Goal: Information Seeking & Learning: Find specific fact

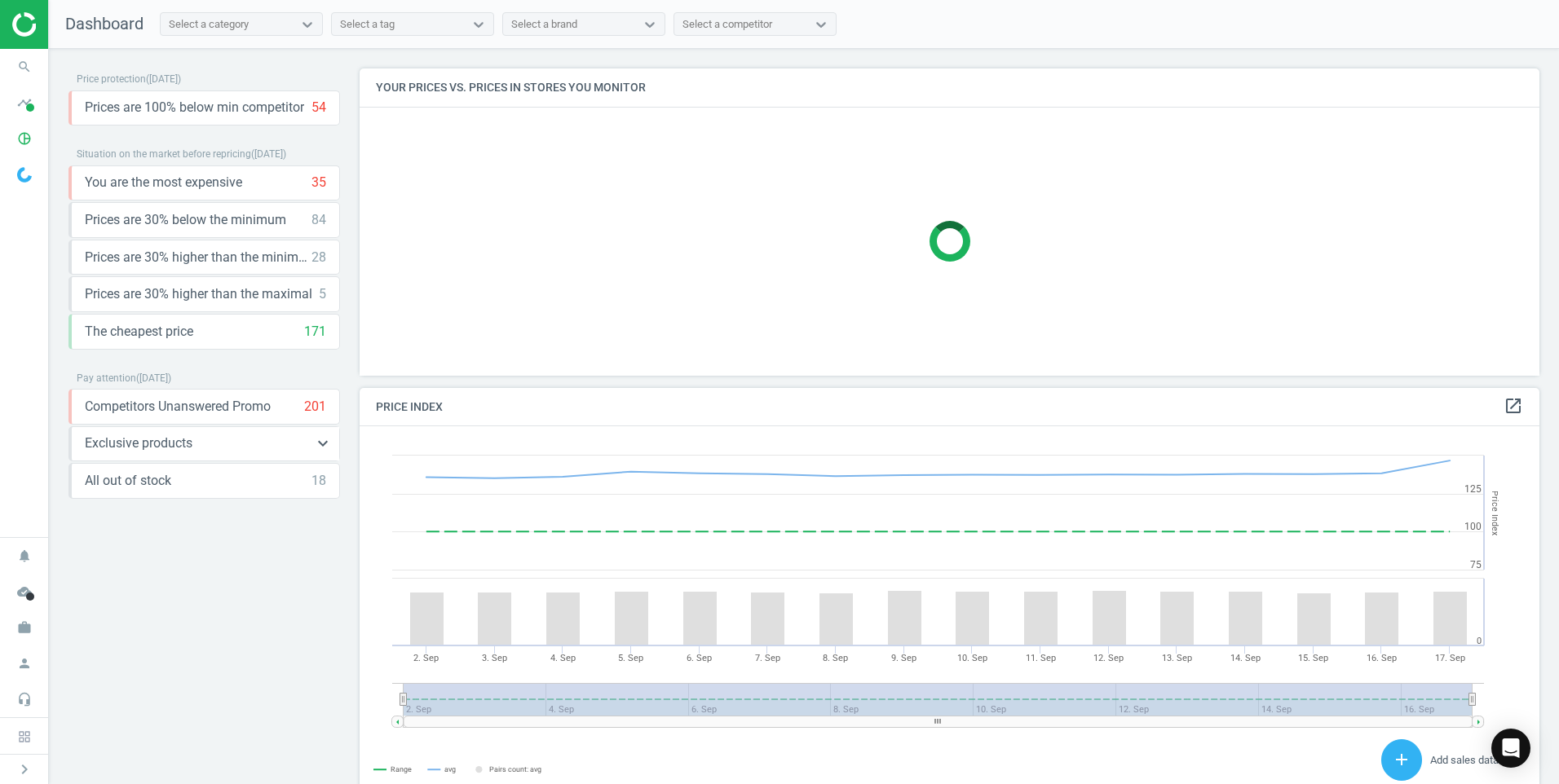
scroll to position [401, 1192]
click at [26, 65] on icon "search" at bounding box center [25, 66] width 31 height 31
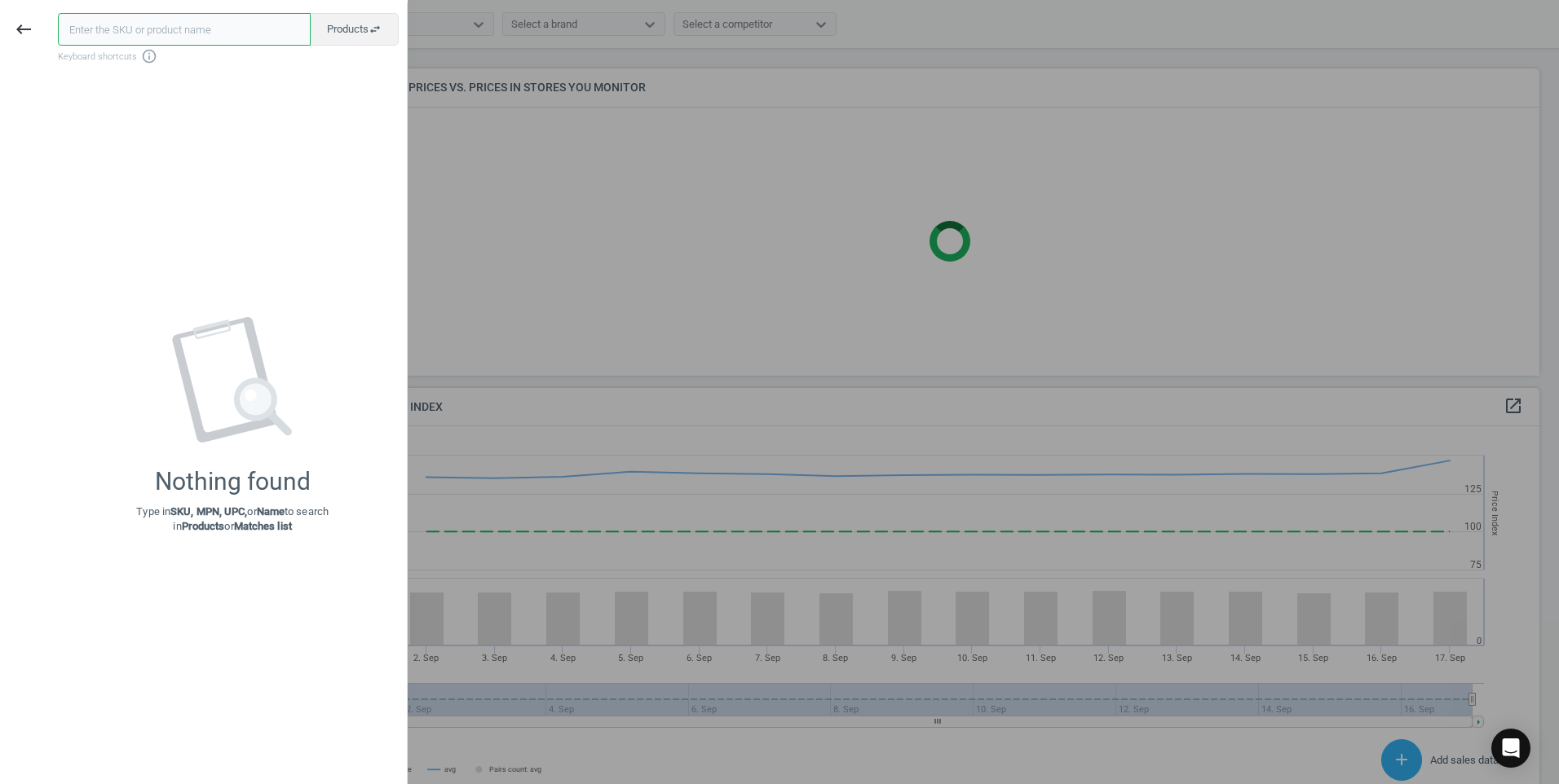
click at [245, 32] on input "text" at bounding box center [184, 29] width 252 height 32
paste input "090027"
click at [196, 34] on input "090028" at bounding box center [184, 29] width 253 height 32
paste input "86250"
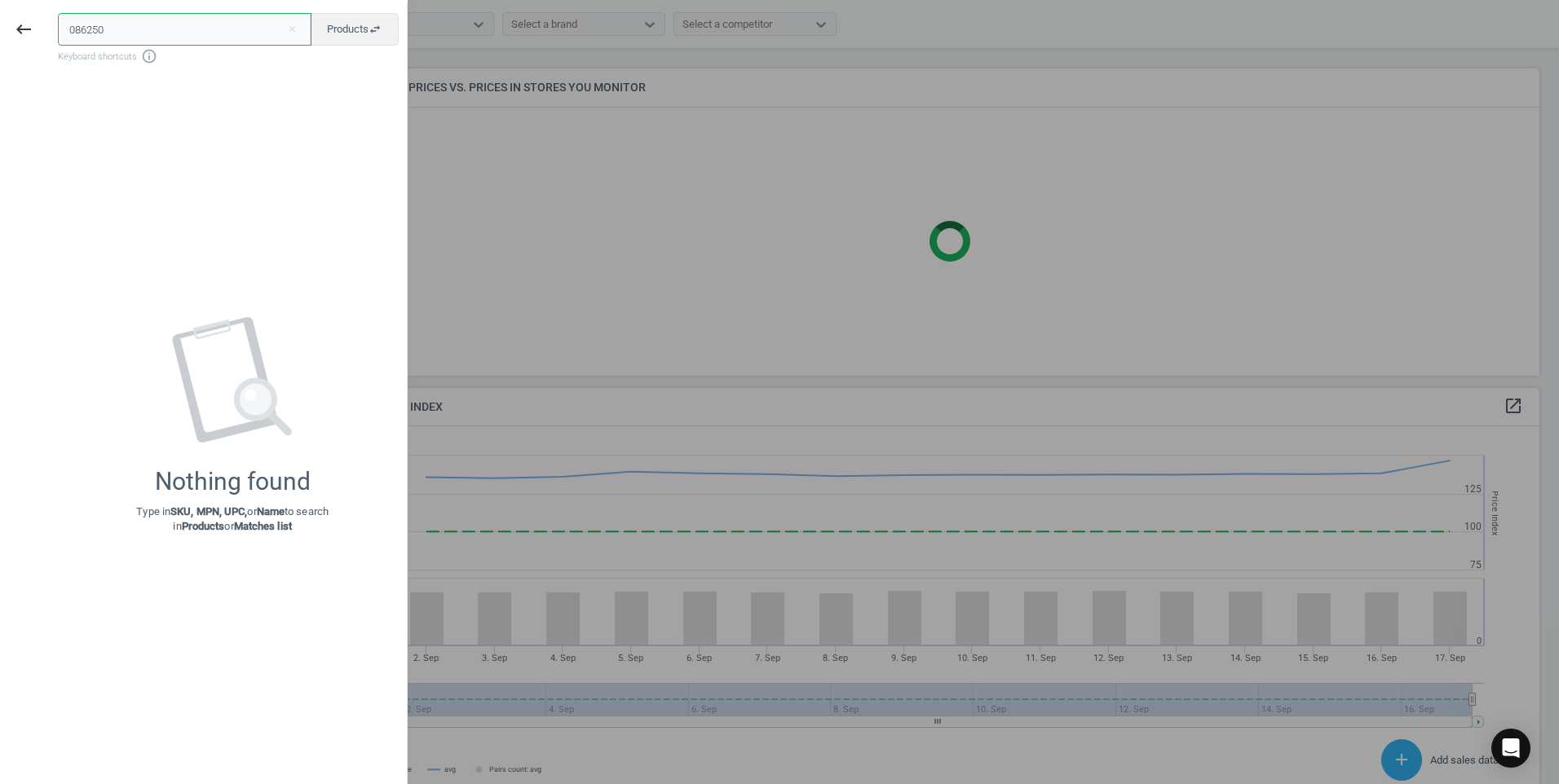
click at [265, 24] on input "086250" at bounding box center [184, 29] width 253 height 32
paste input "226243"
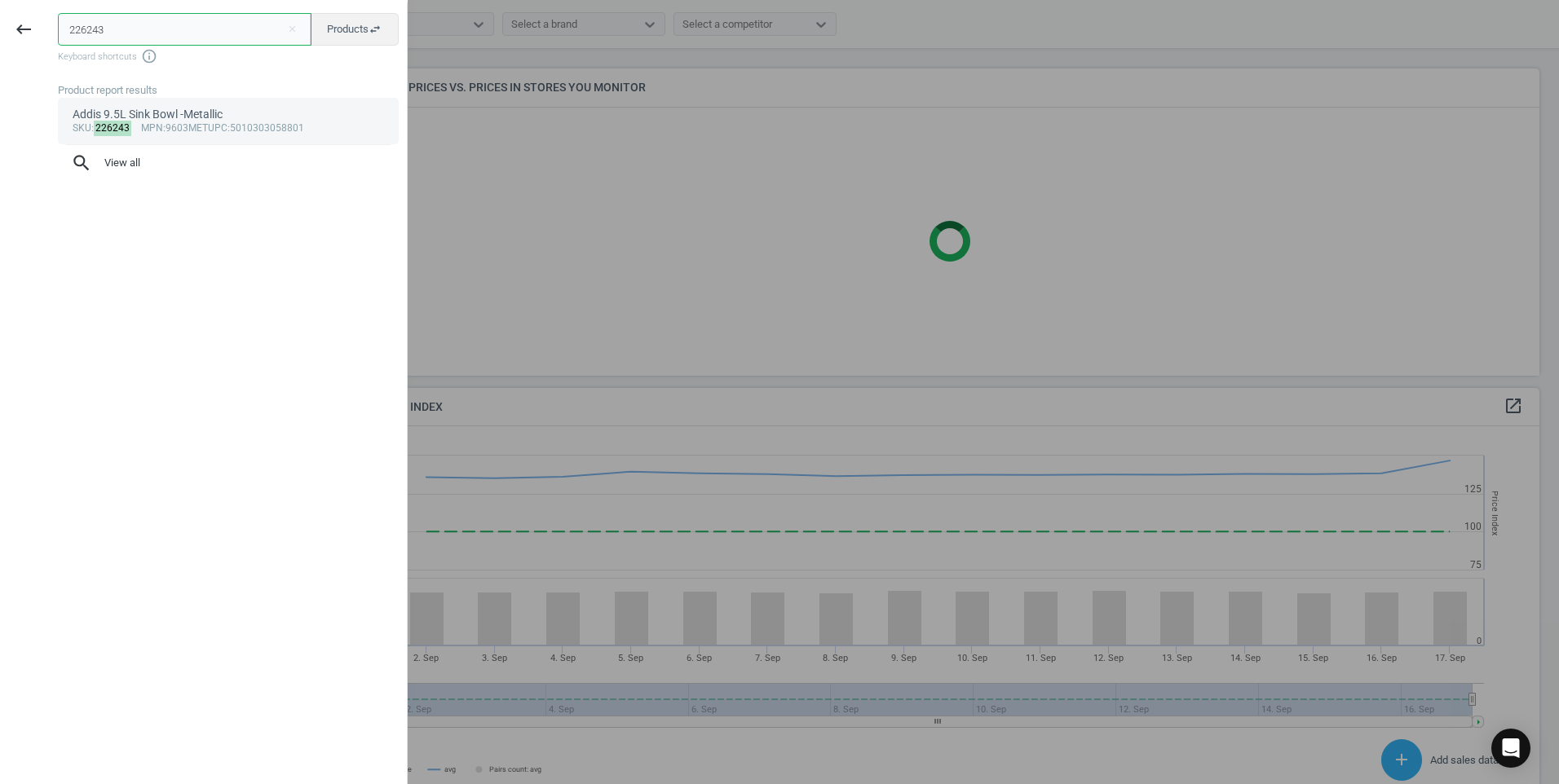
type input "226243"
click at [256, 115] on div "Addis 9.5L Sink Bowl -Metallic" at bounding box center [228, 114] width 312 height 15
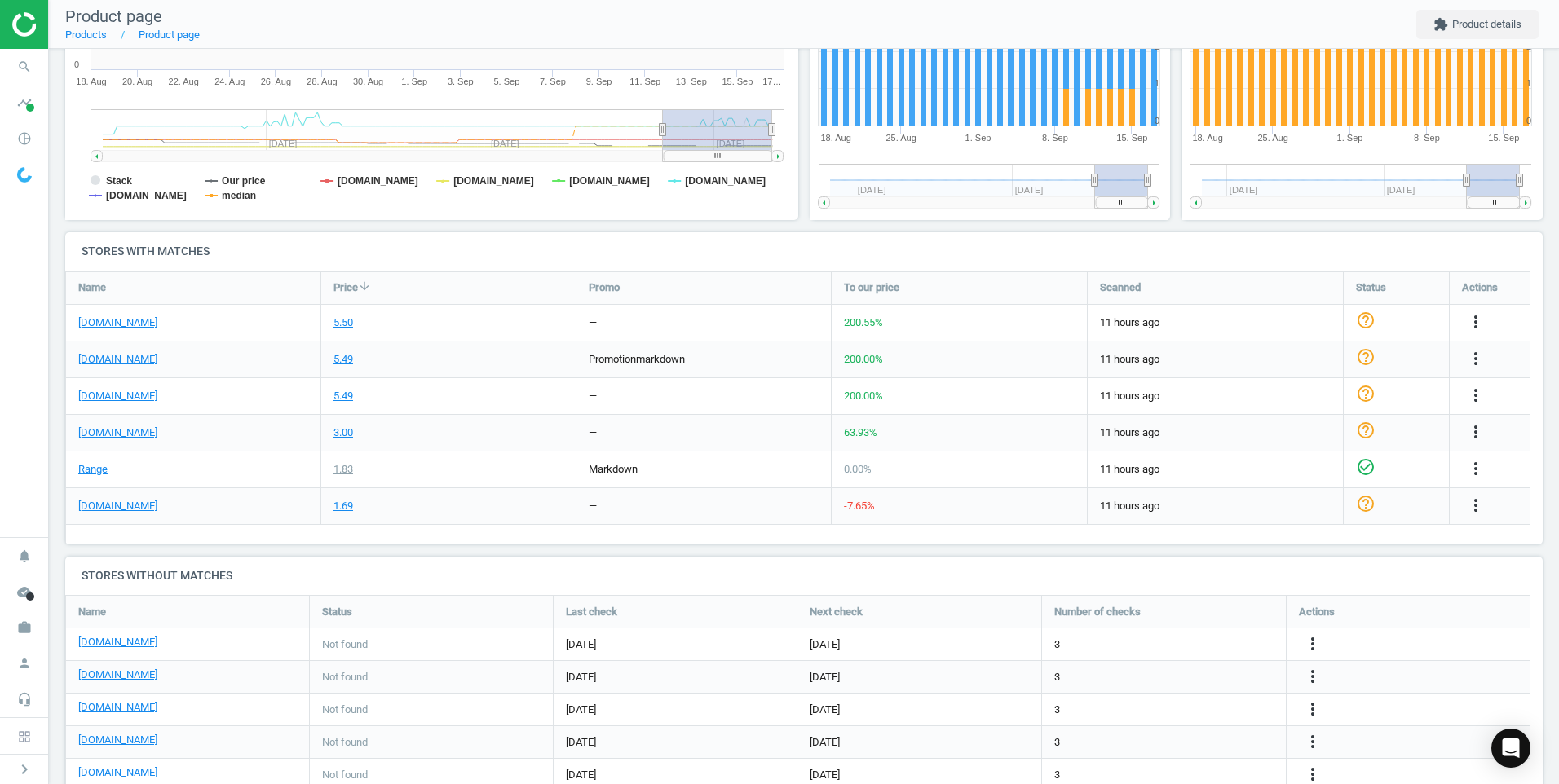
scroll to position [407, 0]
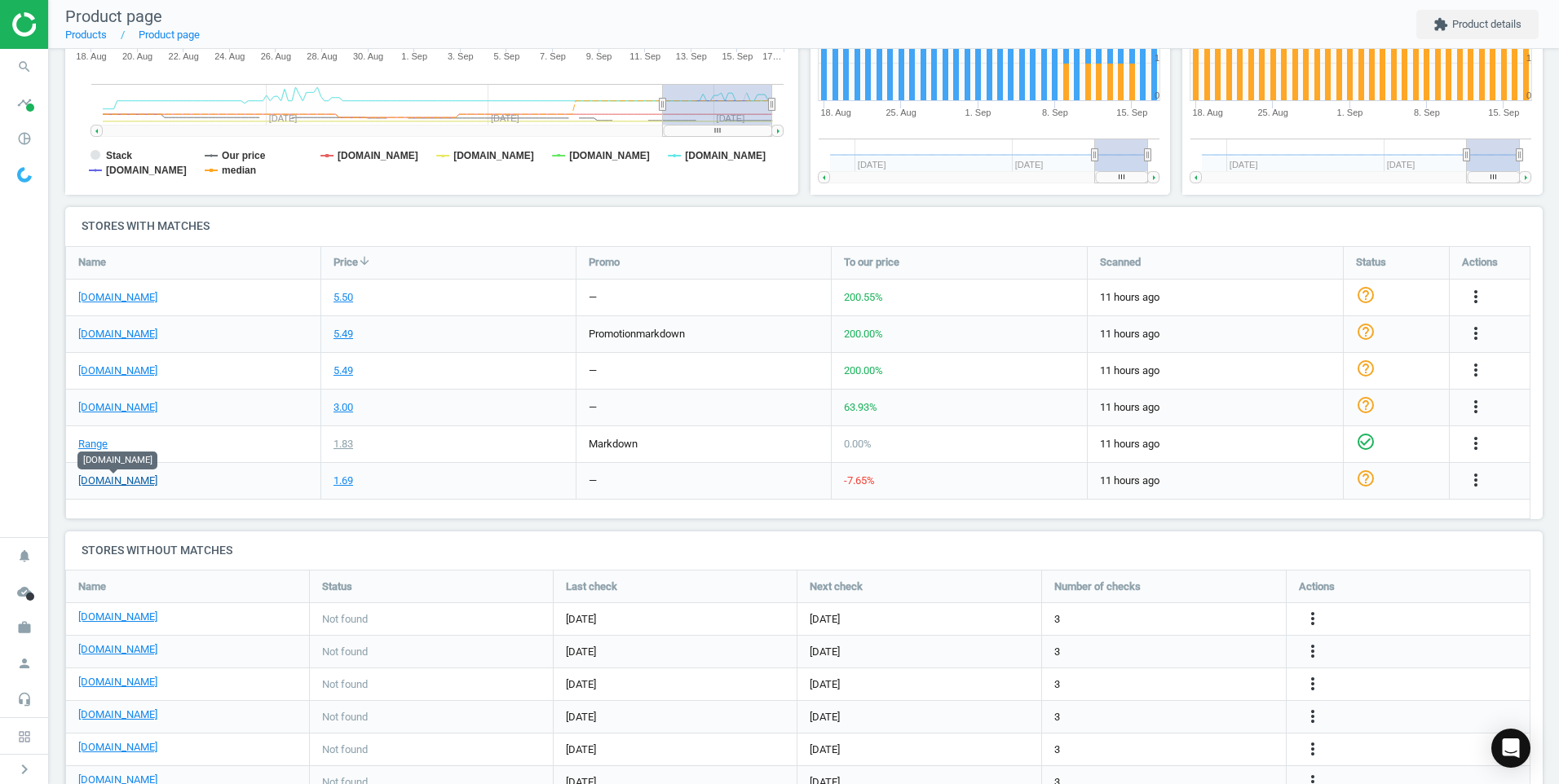
click at [134, 480] on link "[DOMAIN_NAME]" at bounding box center [118, 481] width 79 height 14
click at [35, 56] on icon "search" at bounding box center [25, 66] width 31 height 31
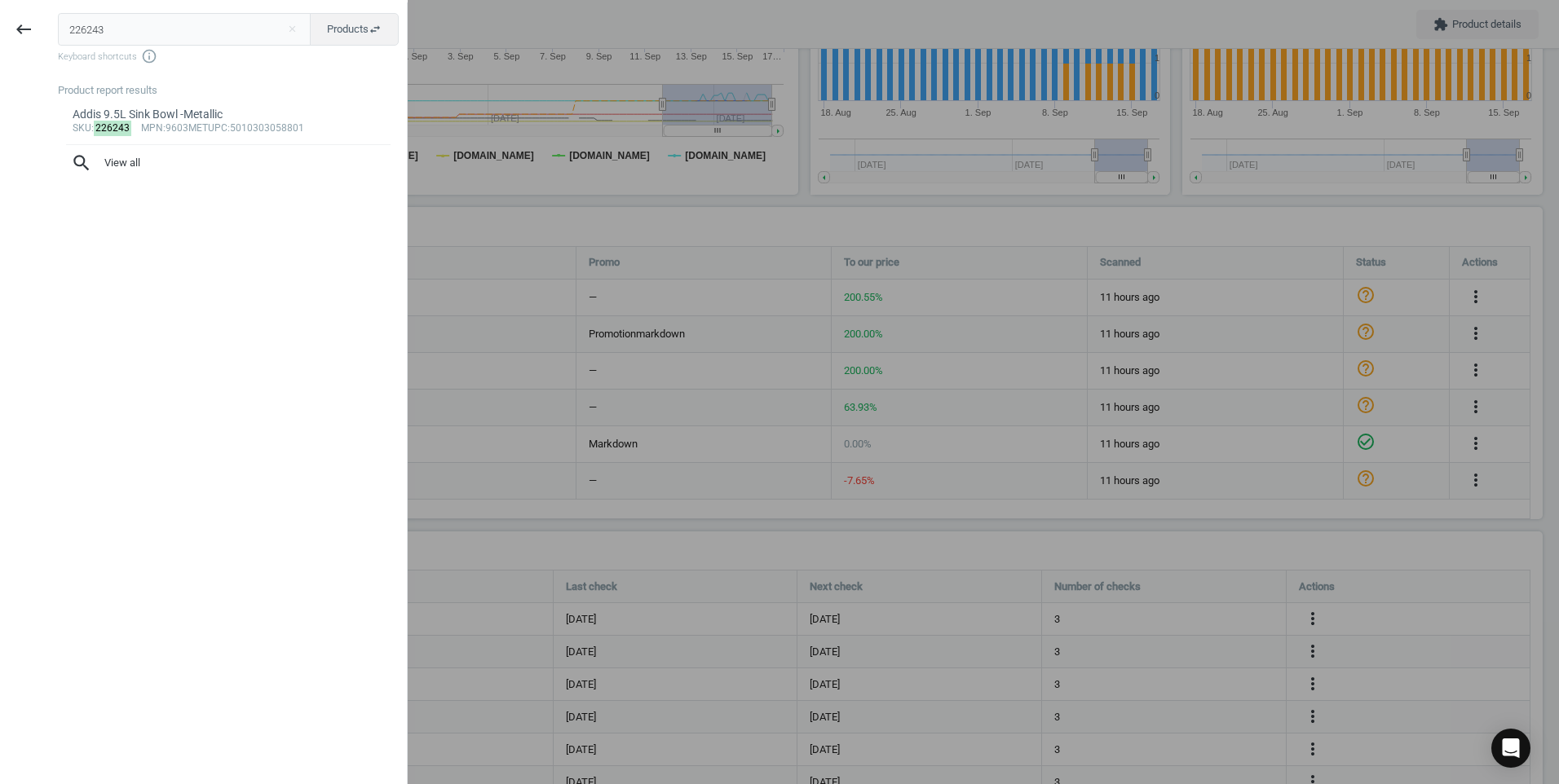
click at [160, 33] on input "226243" at bounding box center [184, 29] width 253 height 32
type input "226237"
click at [252, 105] on link "Addis 50L Roll top Bin-Metallic sku : 226237 mpn :9713MET upc :[CREDIT_CARD_NUM…" at bounding box center [228, 121] width 341 height 46
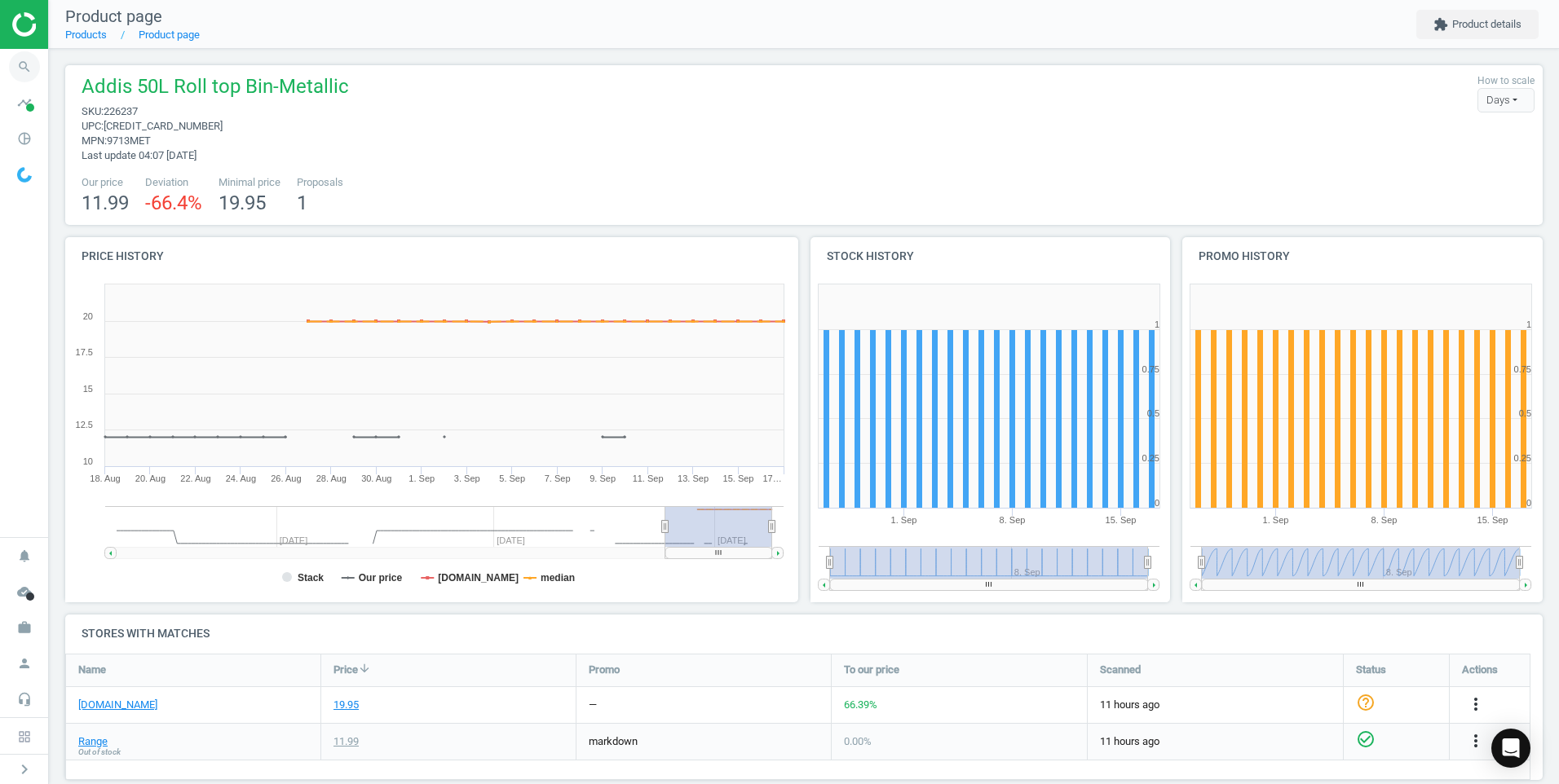
click at [42, 61] on span "search" at bounding box center [24, 66] width 49 height 36
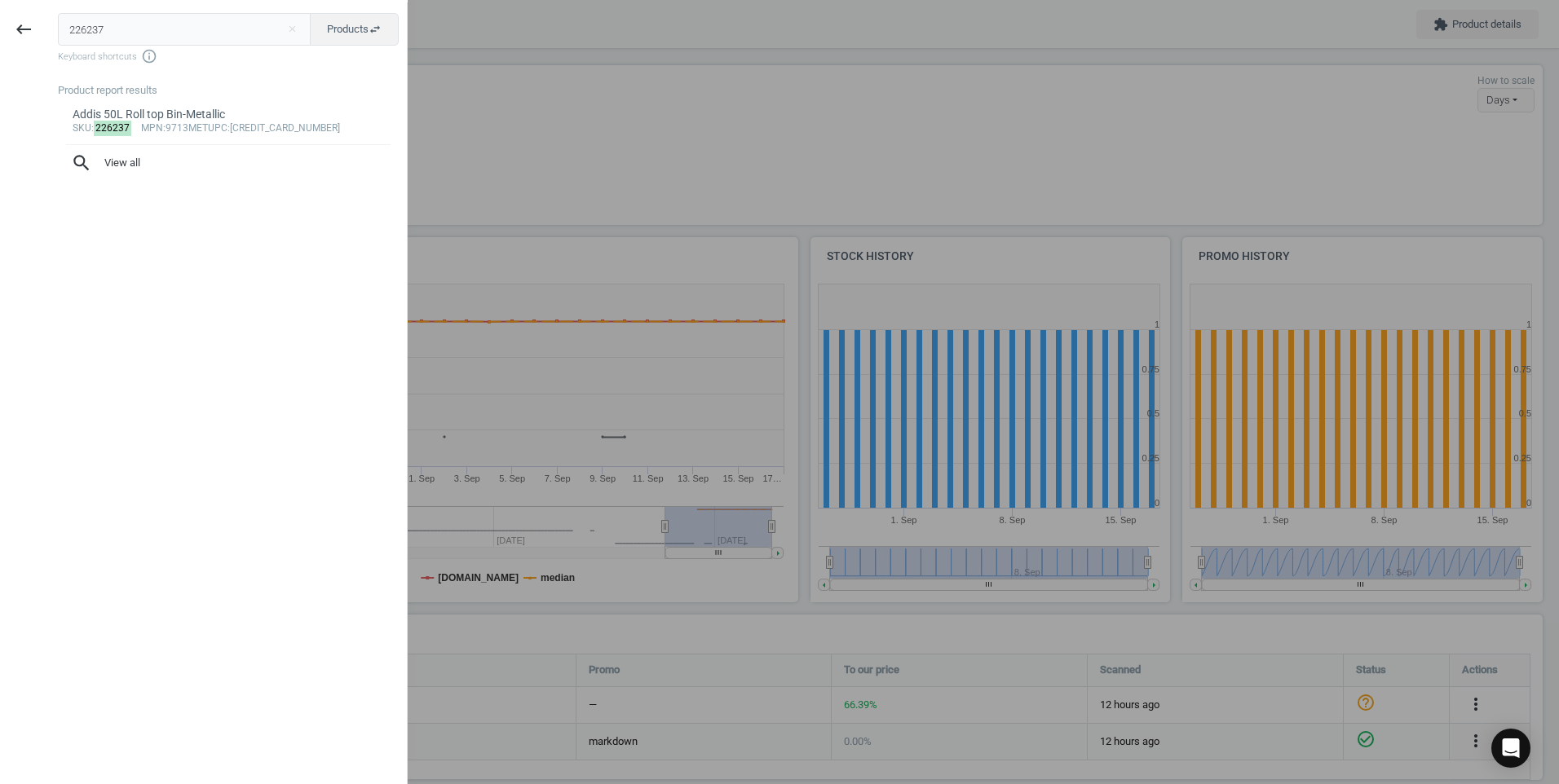
click at [185, 31] on input "226237" at bounding box center [184, 29] width 253 height 32
type input "315646"
click at [352, 44] on button "Products swap_horiz" at bounding box center [354, 29] width 89 height 32
click at [245, 132] on div "sku : 226237 mpn :9713MET upc :[CREDIT_CARD_NUMBER]" at bounding box center [228, 128] width 312 height 13
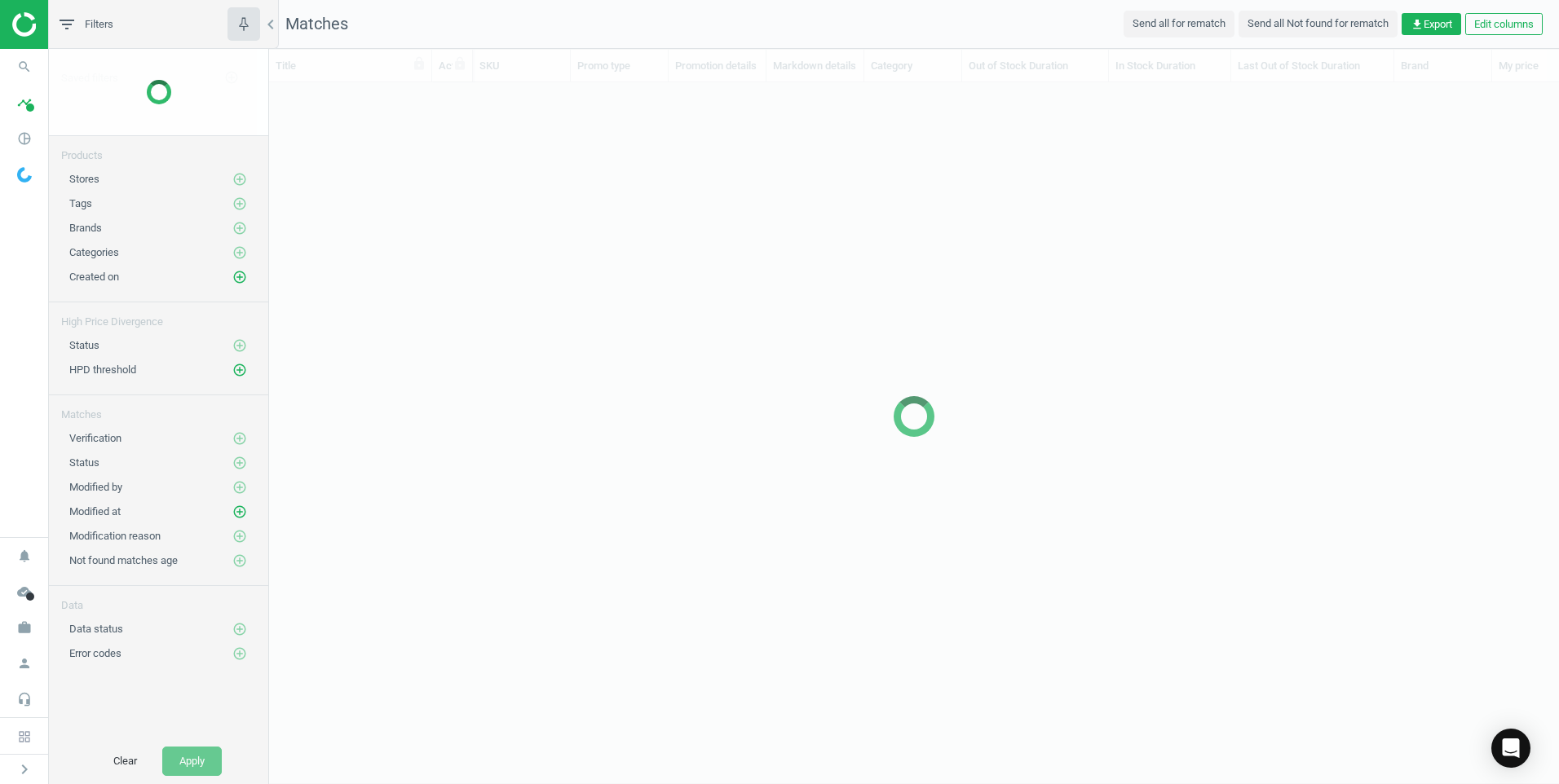
scroll to position [646, 1278]
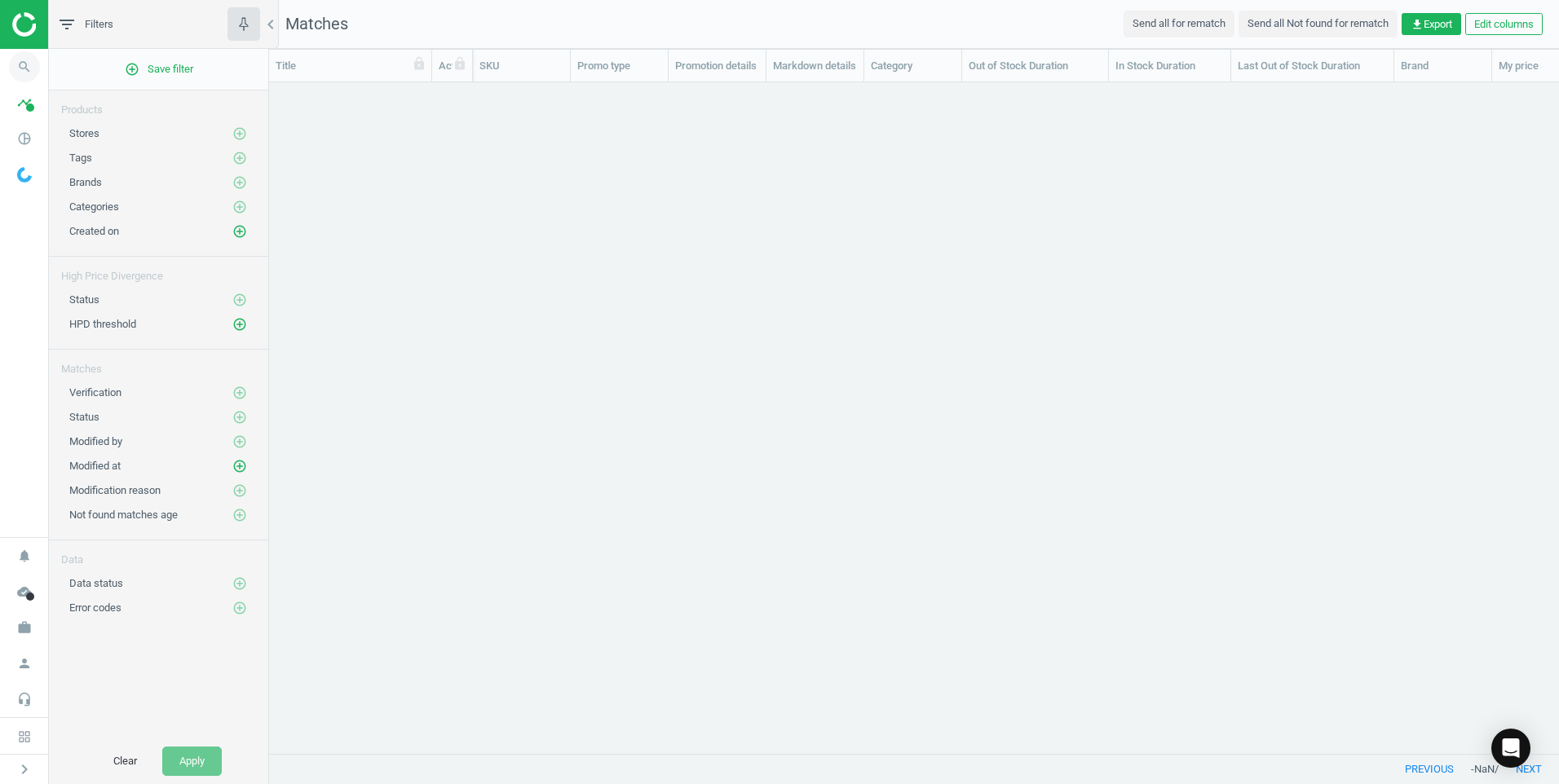
click at [23, 58] on icon "search" at bounding box center [25, 66] width 31 height 31
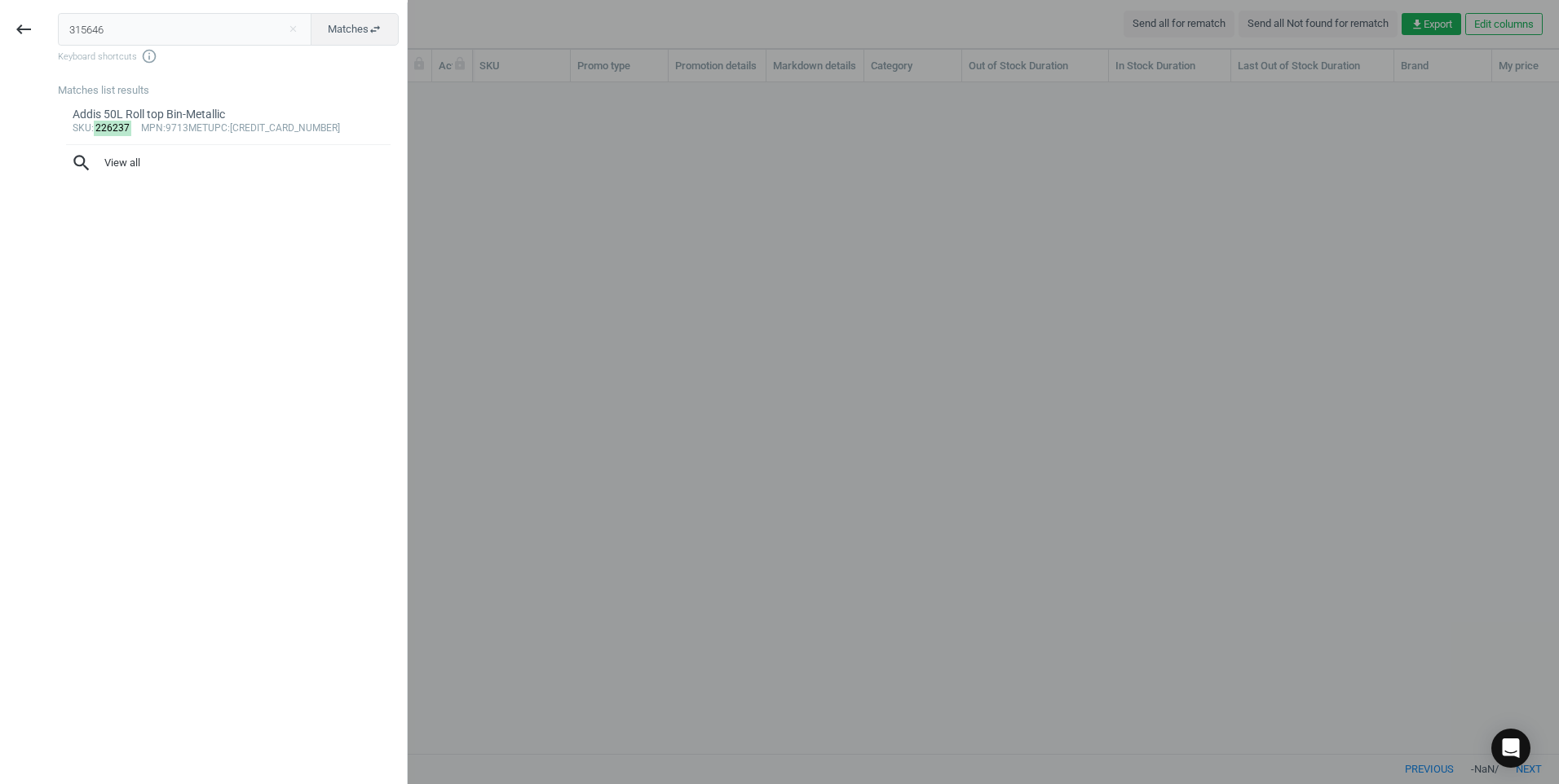
click at [171, 37] on input "315646" at bounding box center [185, 29] width 254 height 32
click at [336, 29] on span "Matches swap_horiz" at bounding box center [354, 29] width 54 height 14
click at [227, 26] on input "315646" at bounding box center [184, 29] width 253 height 32
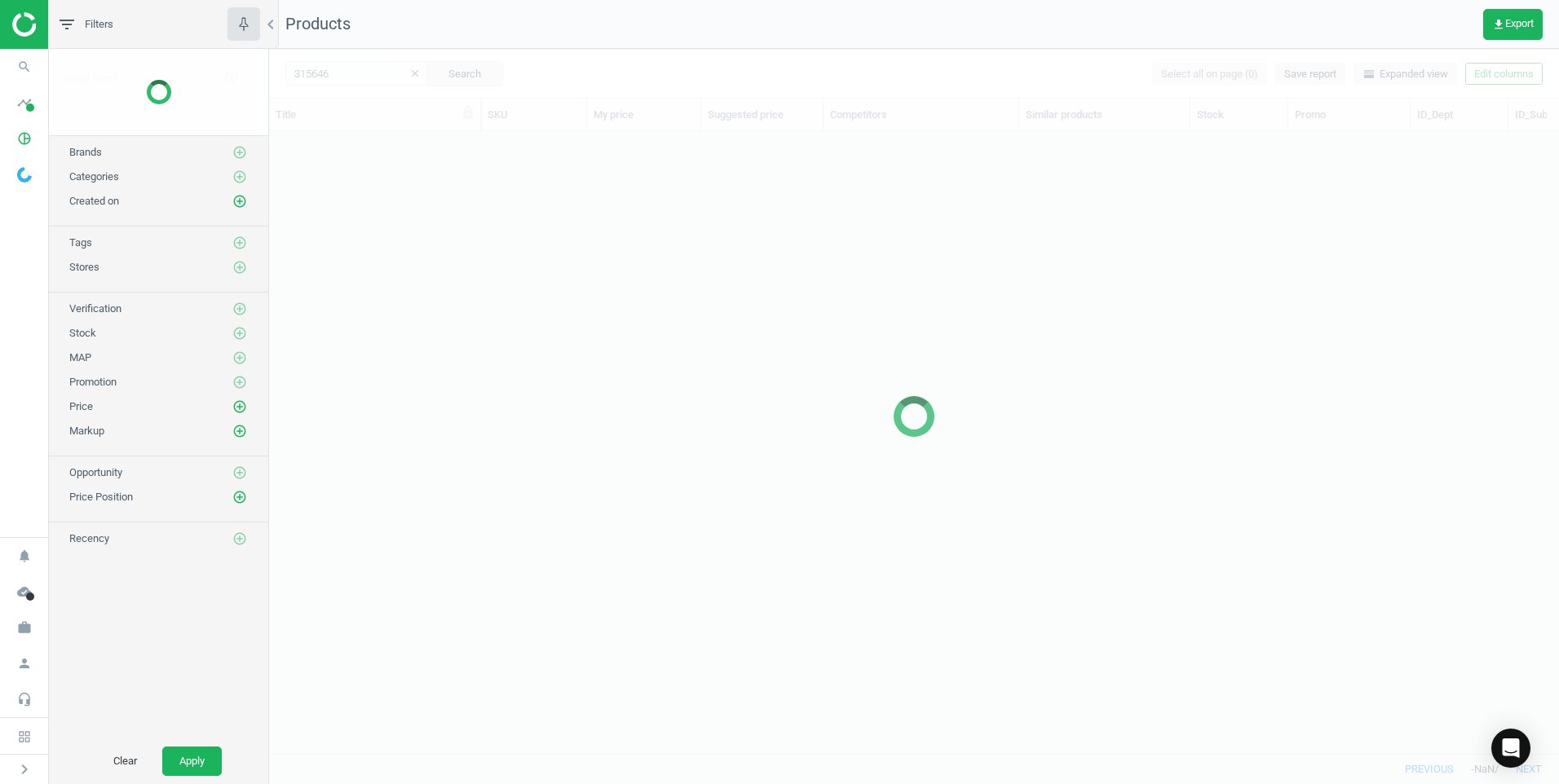
scroll to position [597, 1278]
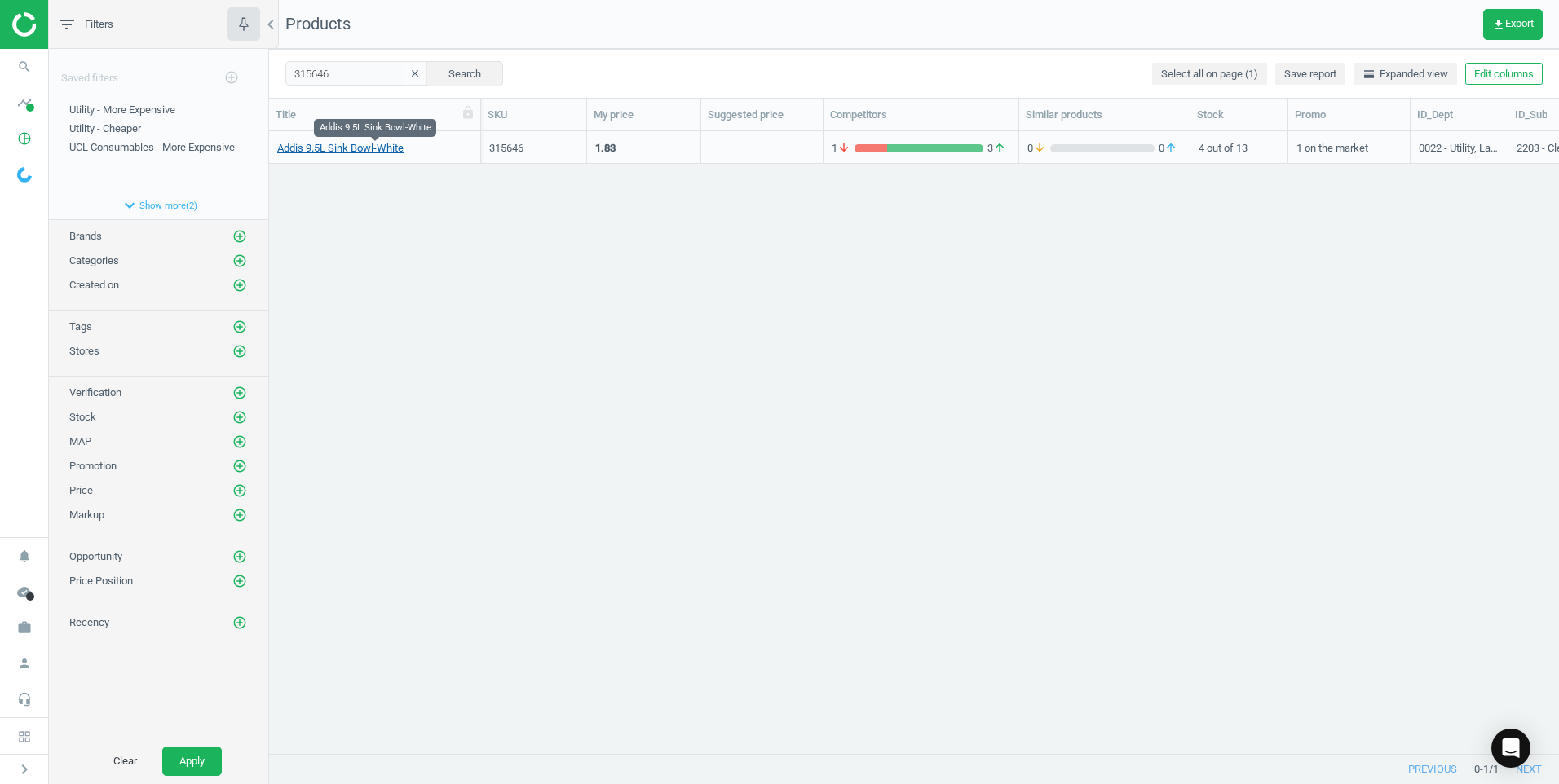
click at [391, 147] on link "Addis 9.5L Sink Bowl-White" at bounding box center [340, 147] width 126 height 14
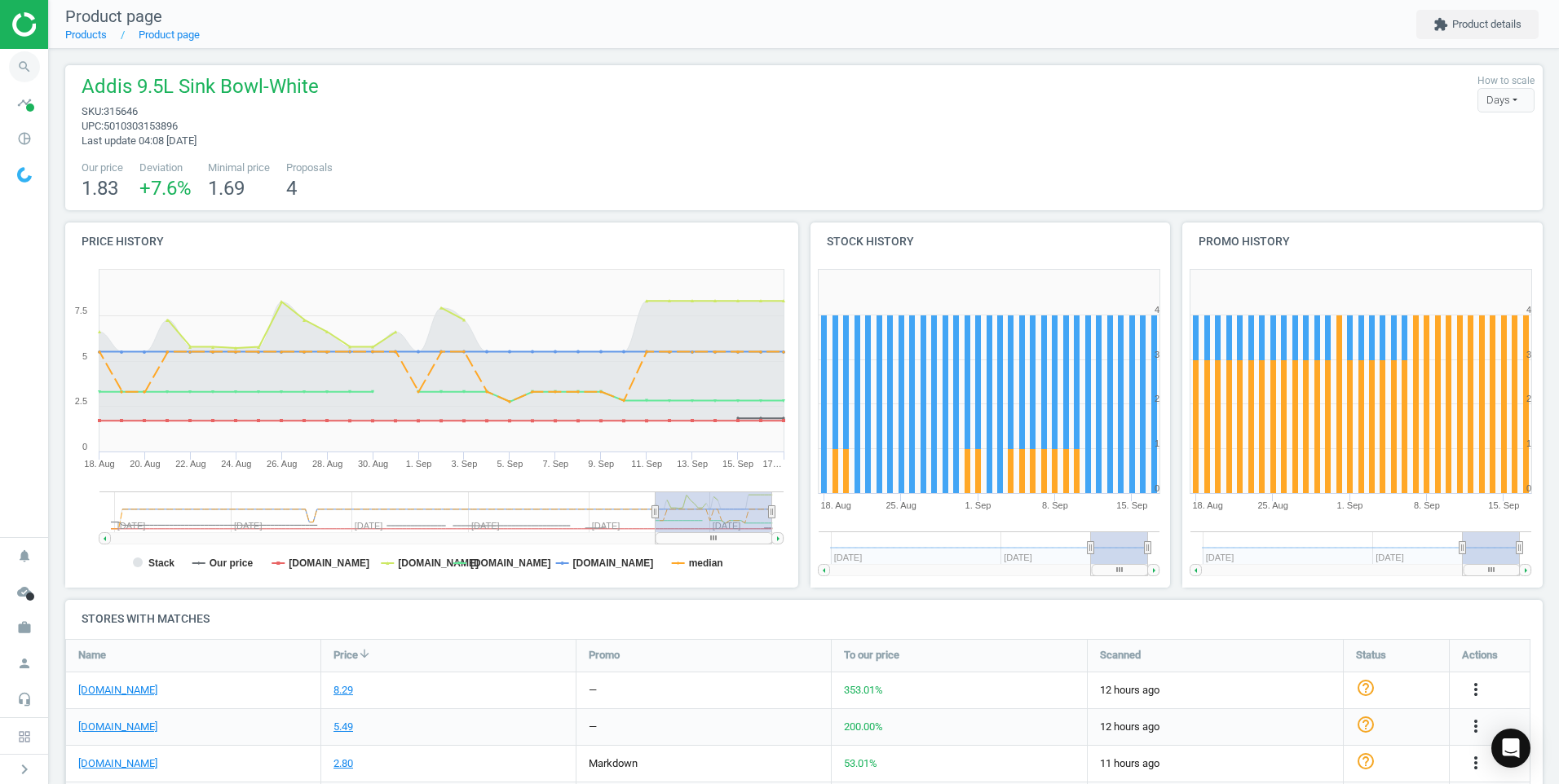
click at [13, 72] on icon "search" at bounding box center [25, 66] width 31 height 31
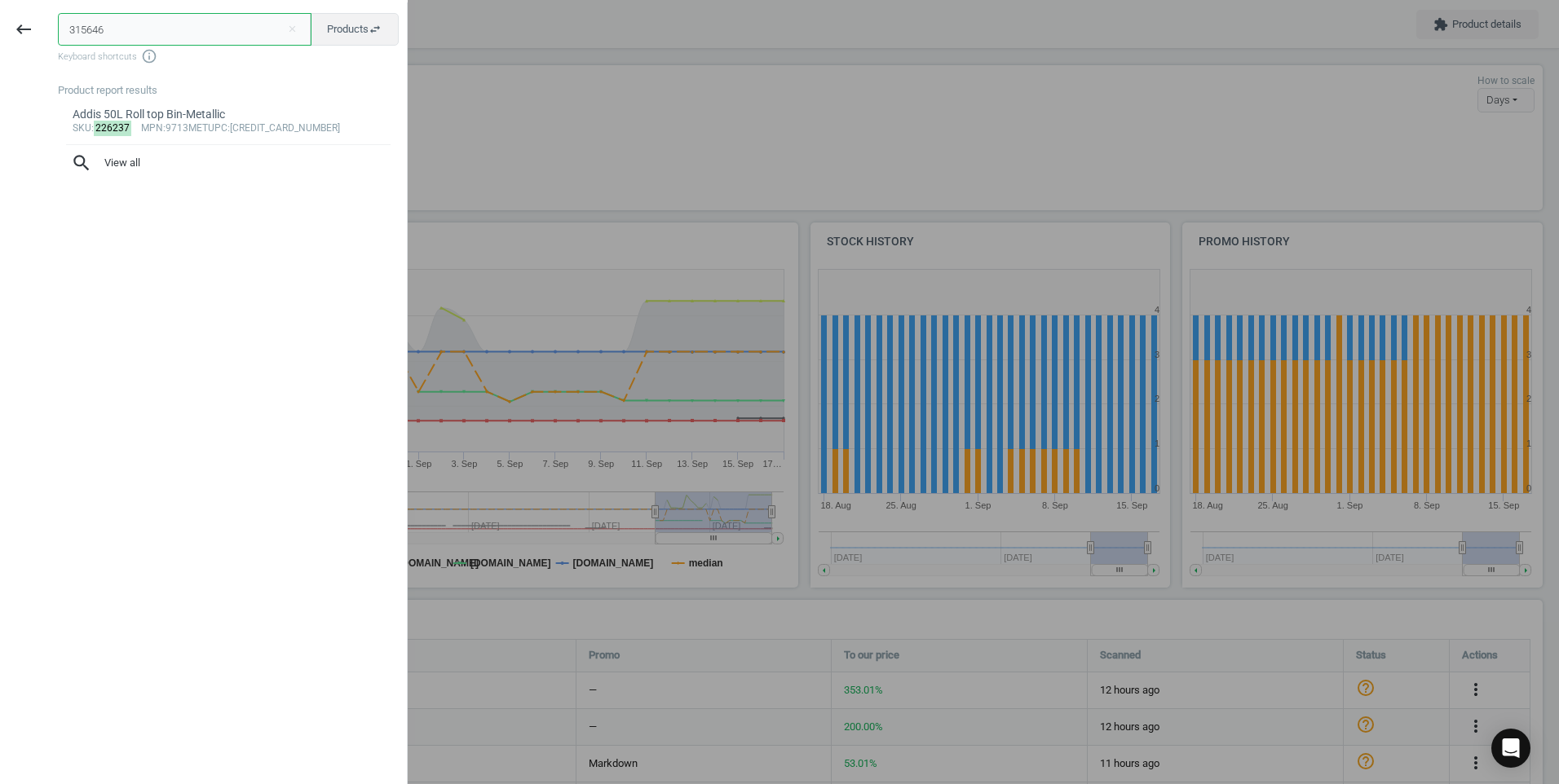
click at [149, 37] on input "315646" at bounding box center [184, 29] width 253 height 32
paste input "04710"
type input "047106"
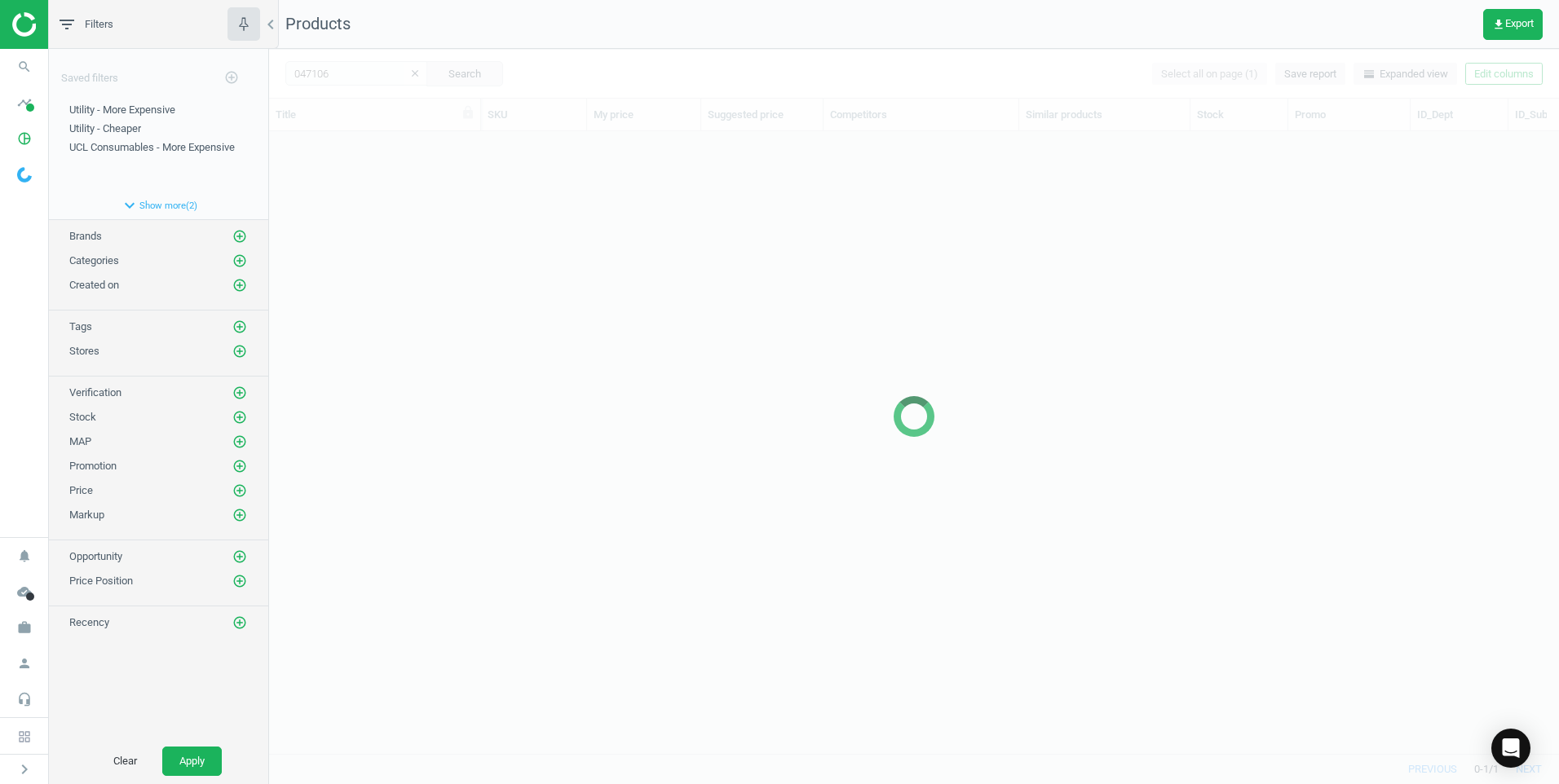
scroll to position [597, 1278]
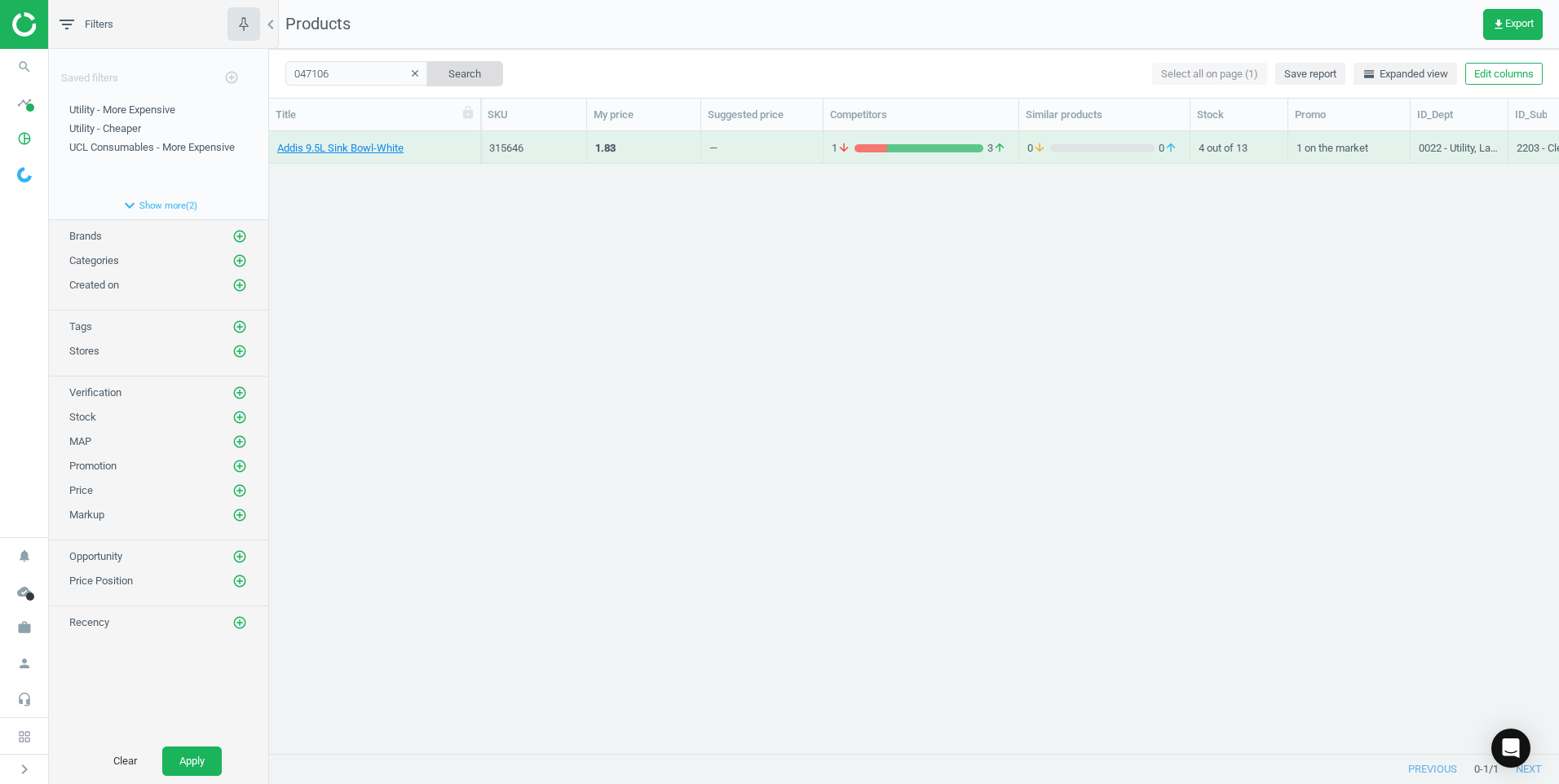
click at [445, 65] on button "Search" at bounding box center [465, 73] width 77 height 25
click at [465, 65] on button "Search" at bounding box center [465, 73] width 77 height 25
click at [456, 74] on button "Search" at bounding box center [465, 73] width 77 height 25
click at [361, 84] on input "047106" at bounding box center [356, 73] width 142 height 25
click at [343, 108] on span "047106" at bounding box center [350, 102] width 136 height 26
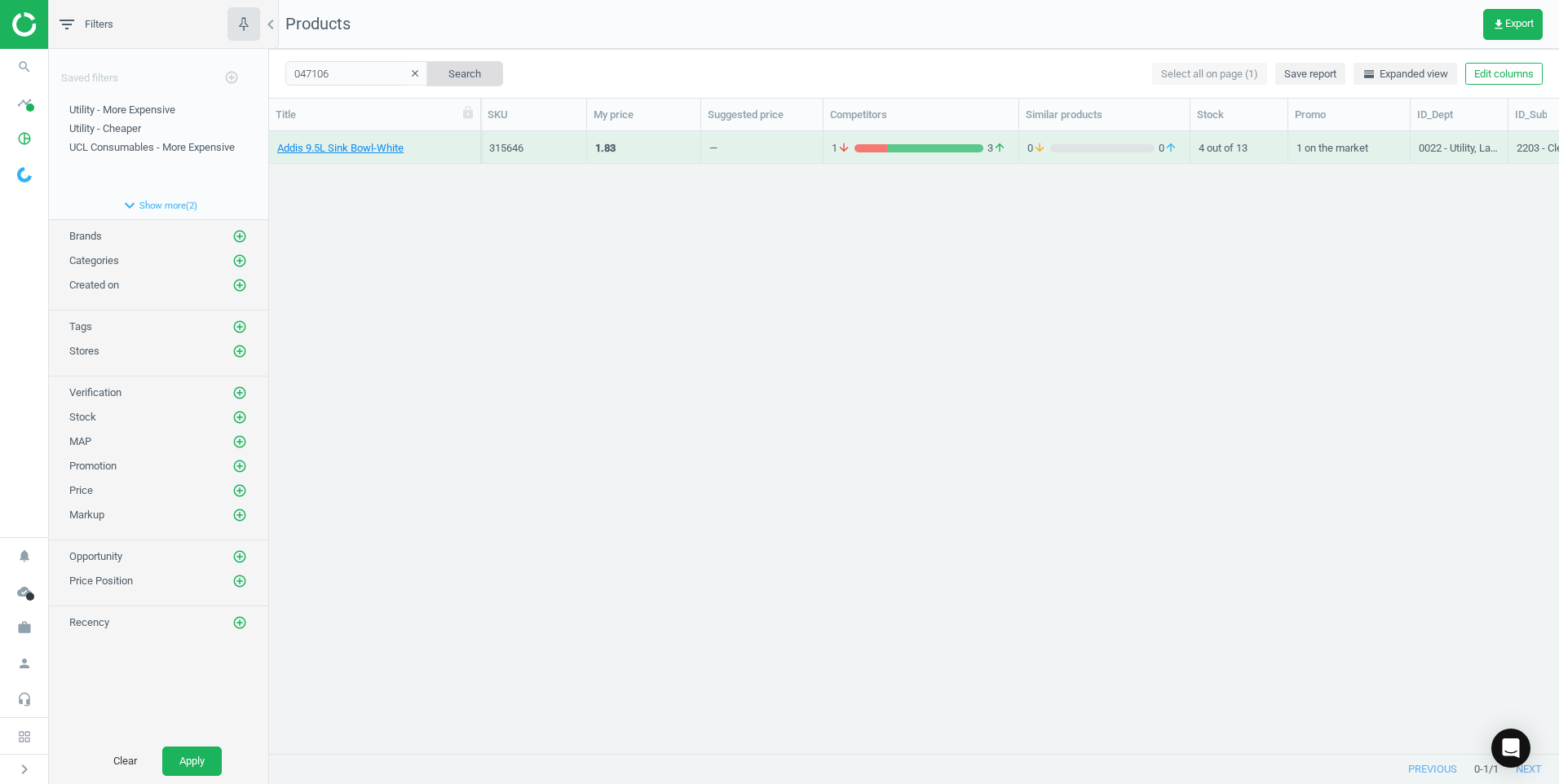
click at [434, 73] on button "Search" at bounding box center [465, 73] width 77 height 25
click at [432, 73] on button "Search" at bounding box center [465, 73] width 77 height 25
click at [29, 63] on icon "search" at bounding box center [25, 66] width 31 height 31
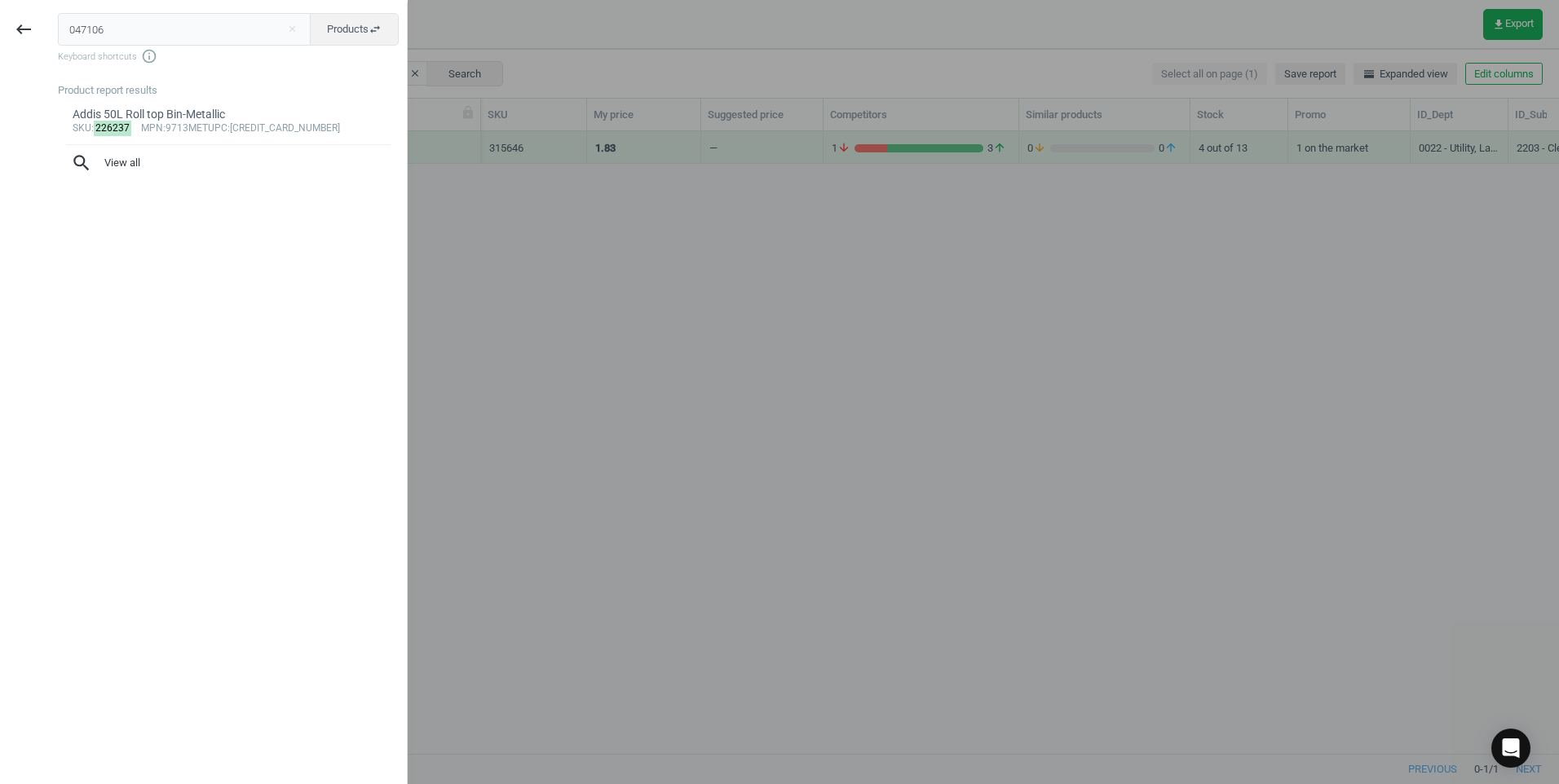
click at [254, 30] on input "047106" at bounding box center [184, 29] width 253 height 32
click at [137, 158] on span "search View all" at bounding box center [228, 163] width 315 height 21
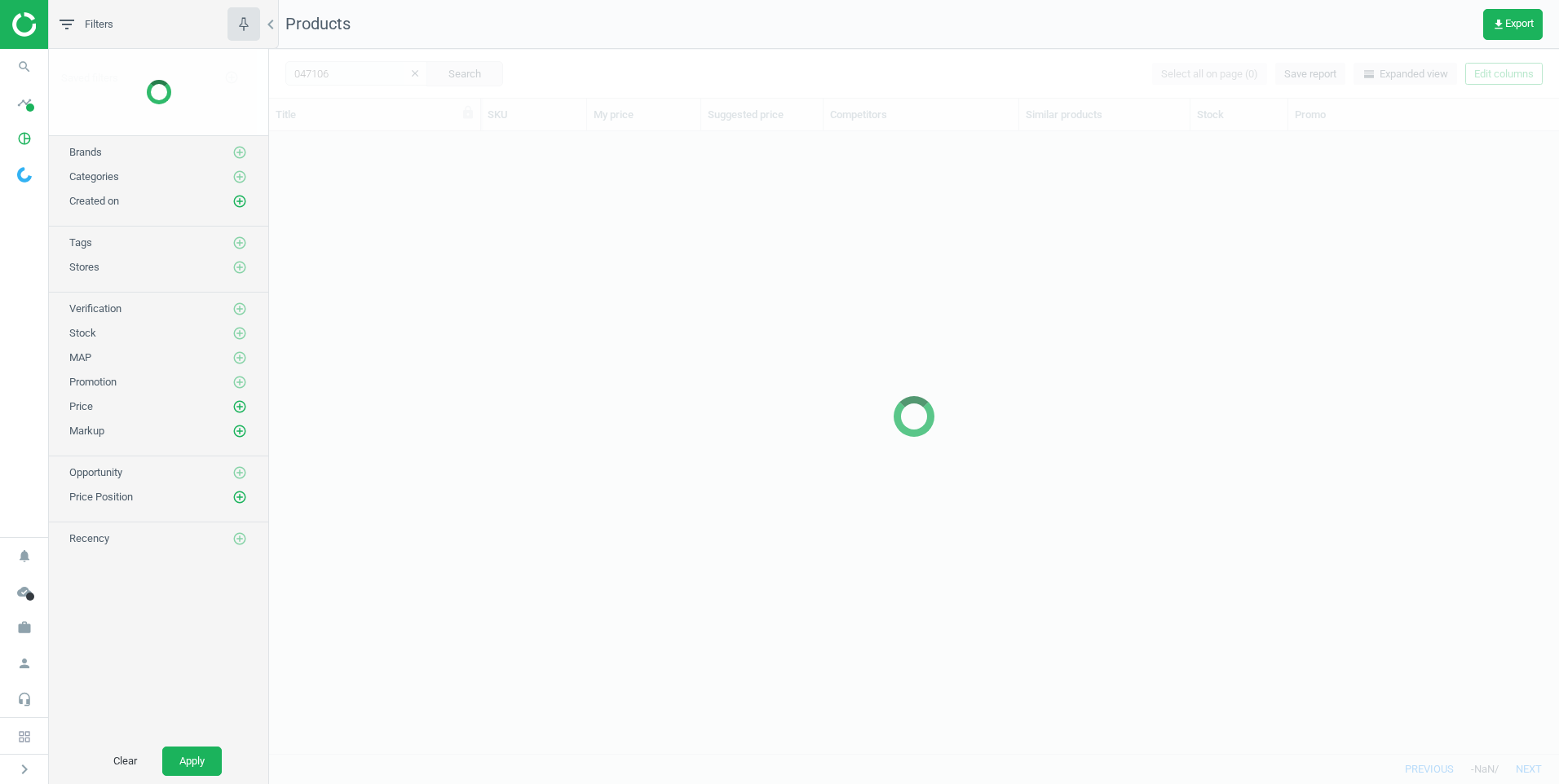
scroll to position [13, 13]
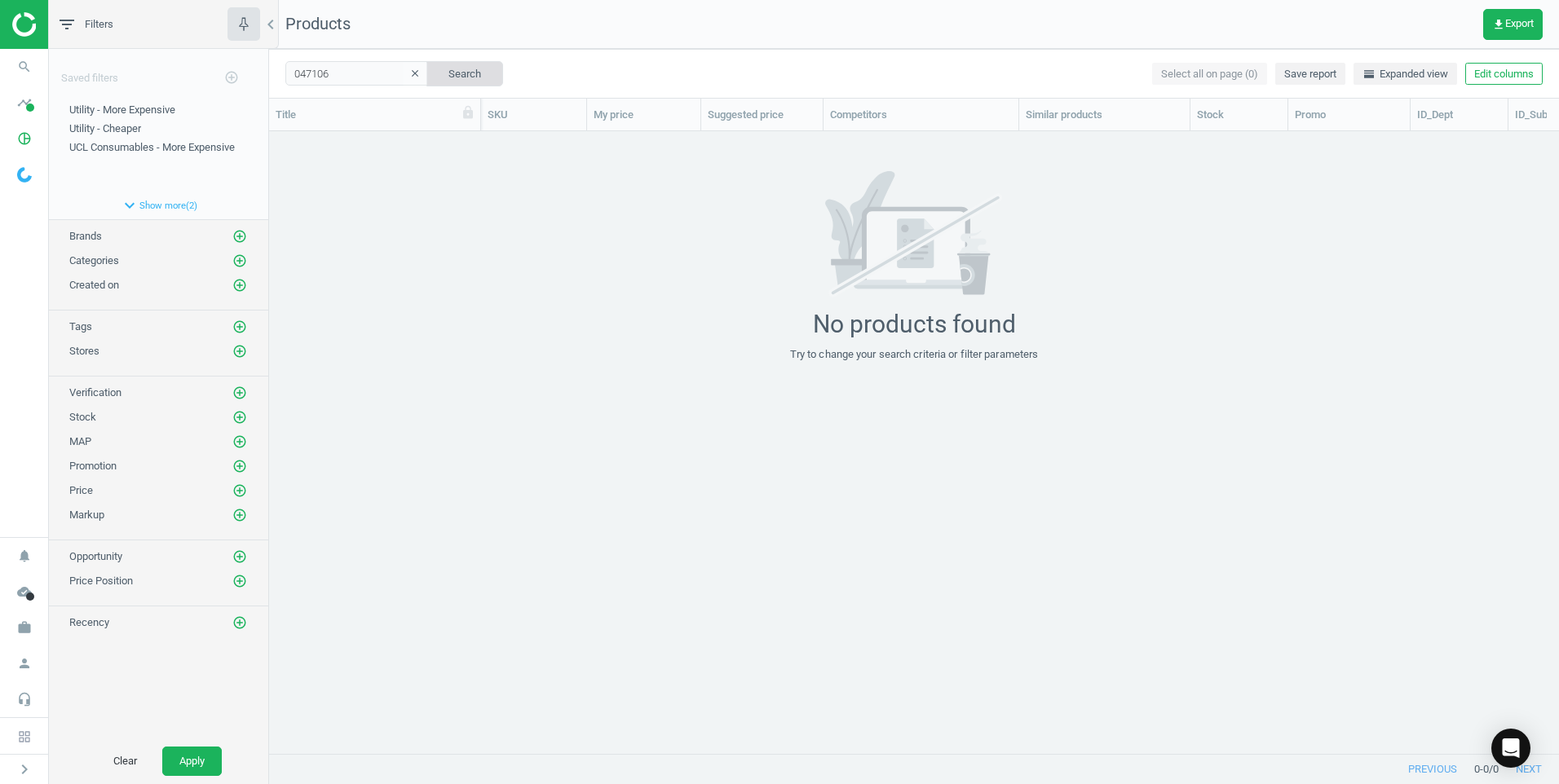
click at [465, 71] on button "Search" at bounding box center [465, 73] width 77 height 25
click at [473, 69] on button "Search" at bounding box center [465, 73] width 77 height 25
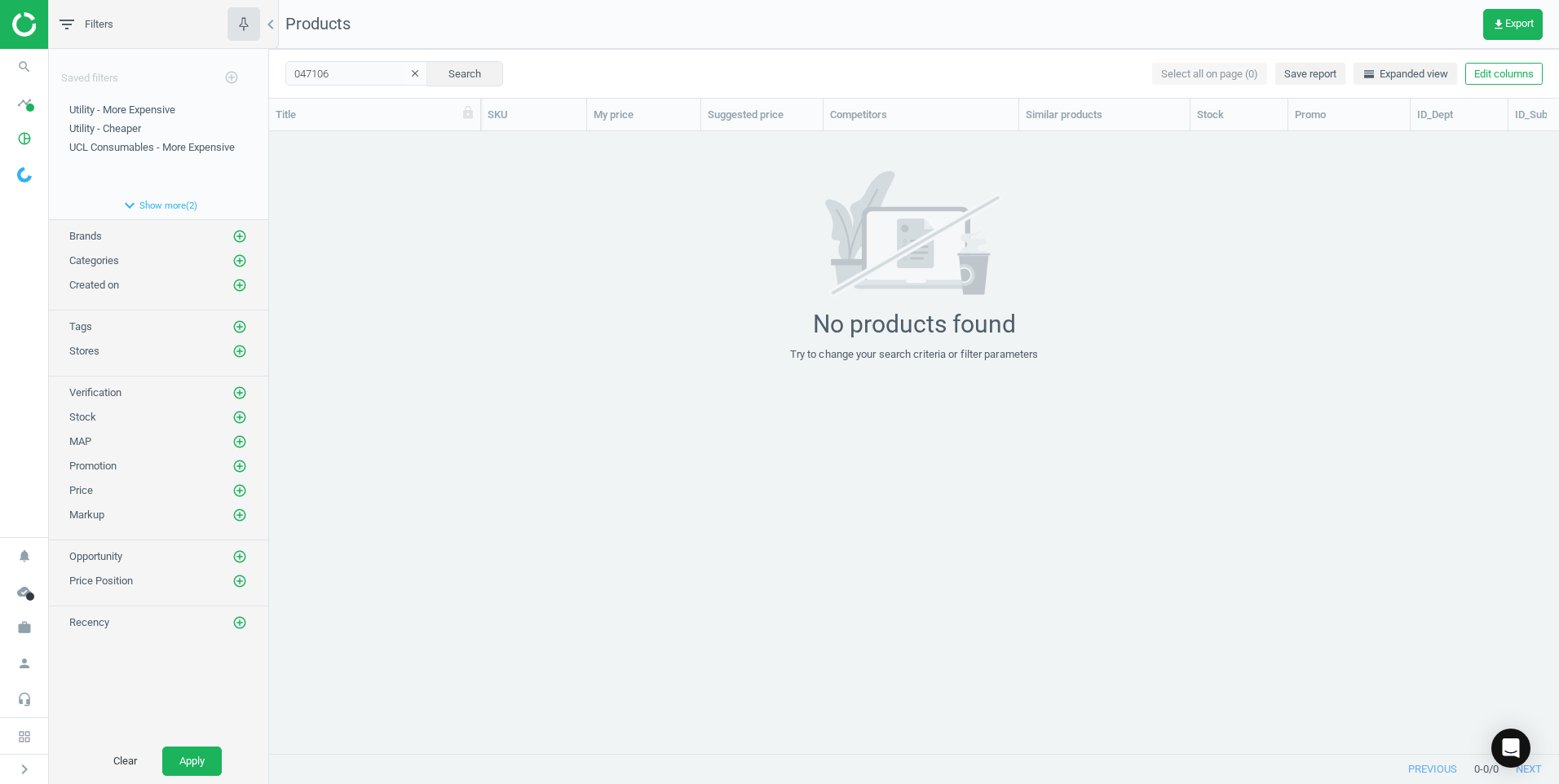
click at [533, 275] on div "No products found Try to change your search criteria or filter parameters" at bounding box center [914, 267] width 1290 height 191
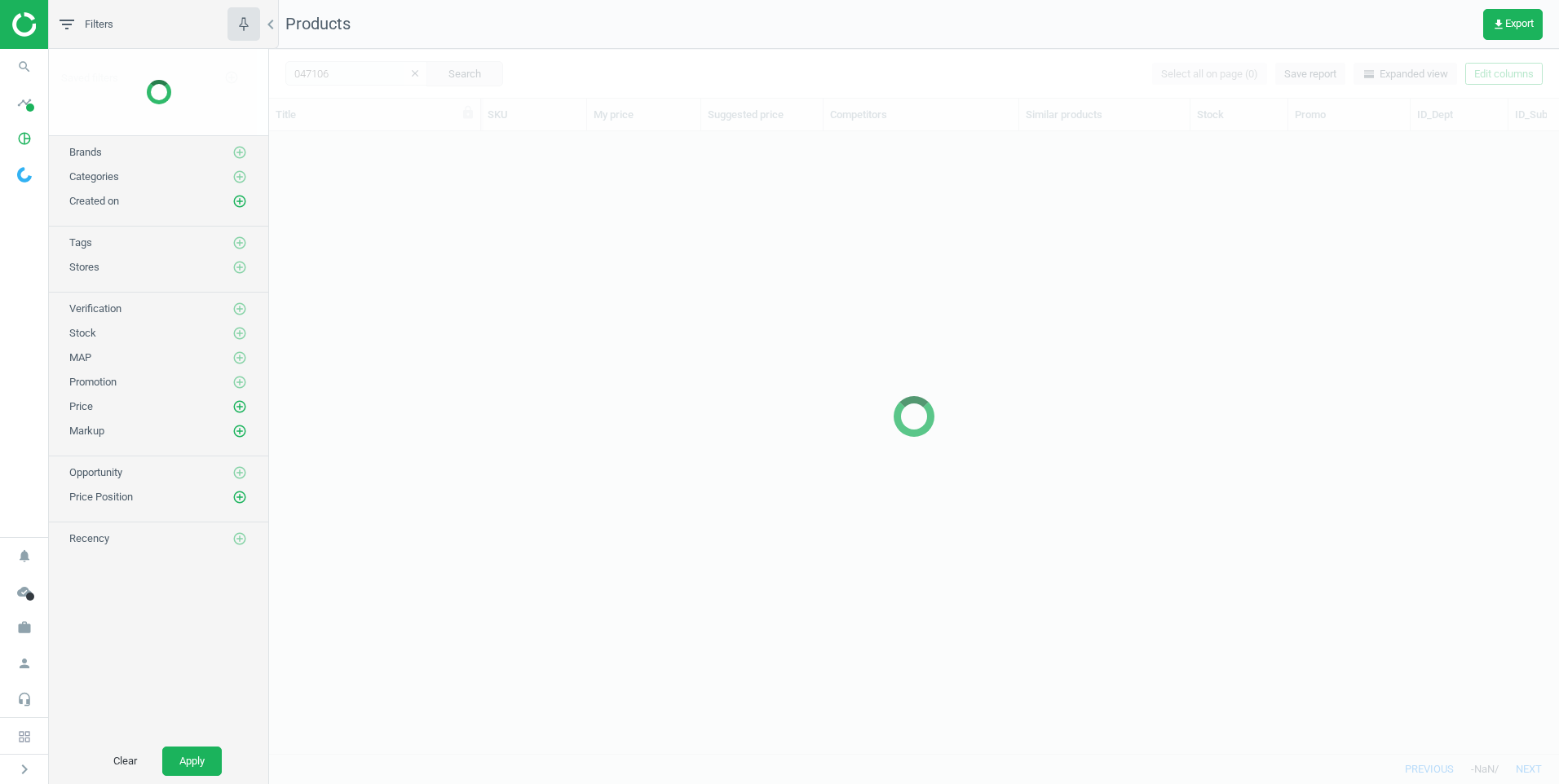
scroll to position [597, 1278]
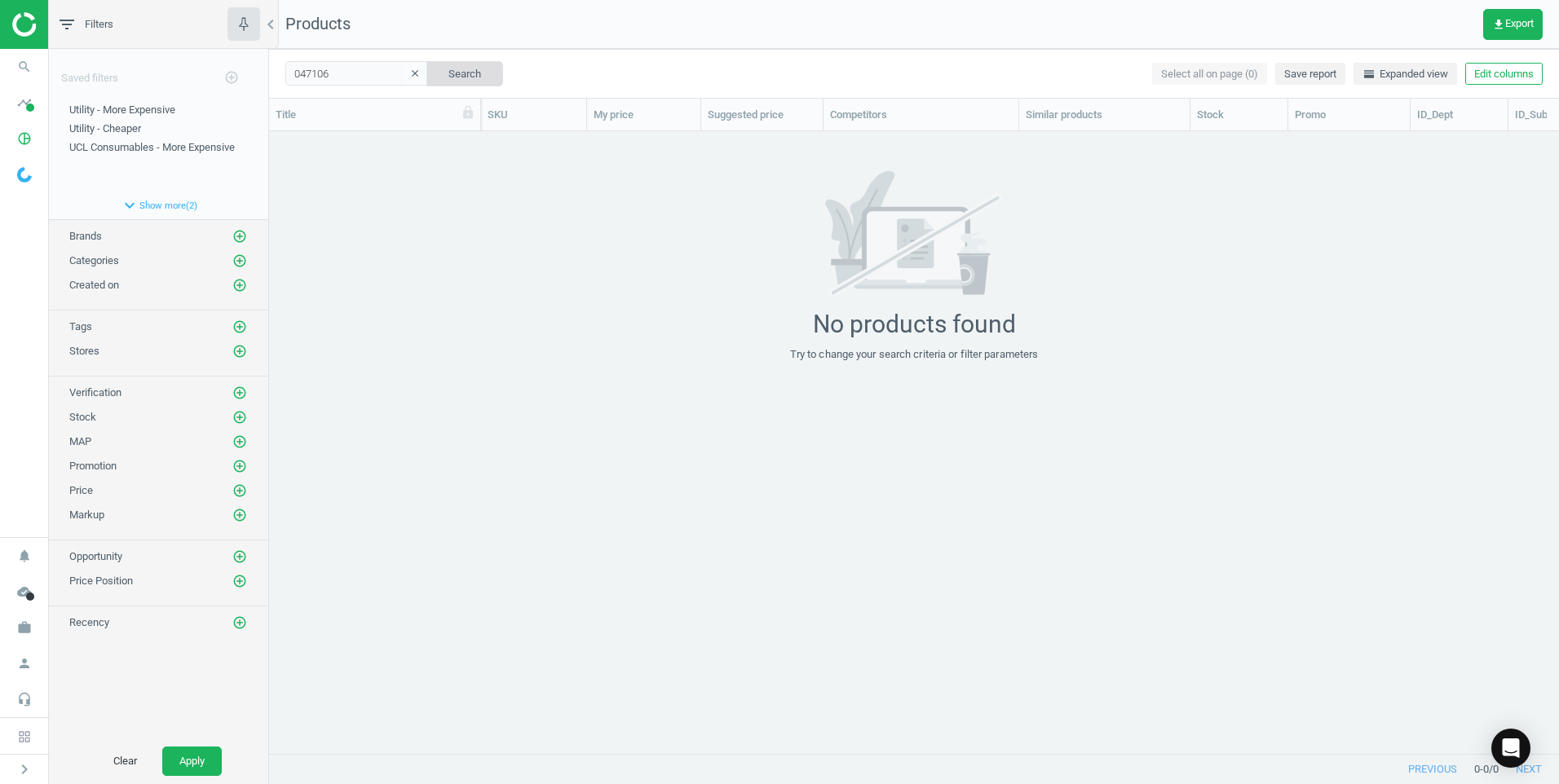
click at [458, 70] on button "Search" at bounding box center [465, 73] width 77 height 25
click at [354, 75] on input "047106" at bounding box center [356, 73] width 142 height 25
click at [344, 91] on span "047106" at bounding box center [350, 102] width 136 height 26
click at [1141, 296] on div "No products found Try to change your search criteria or filter parameters" at bounding box center [914, 267] width 1290 height 191
